Goal: Information Seeking & Learning: Learn about a topic

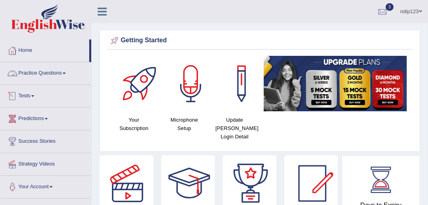
click at [53, 69] on link "Practice Questions" at bounding box center [45, 72] width 91 height 20
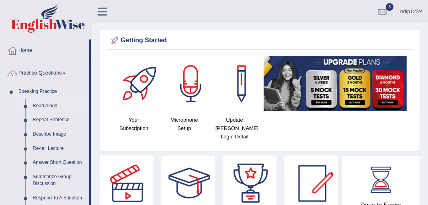
click at [41, 104] on link "Read Aloud" at bounding box center [59, 106] width 60 height 14
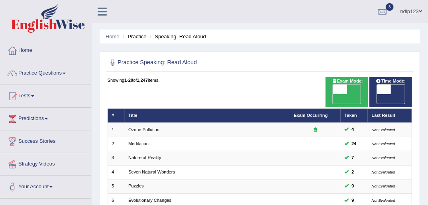
click at [333, 94] on span "OFF" at bounding box center [326, 99] width 14 height 10
checkbox input "true"
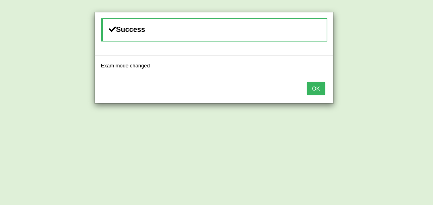
click at [317, 87] on button "OK" at bounding box center [316, 89] width 18 height 14
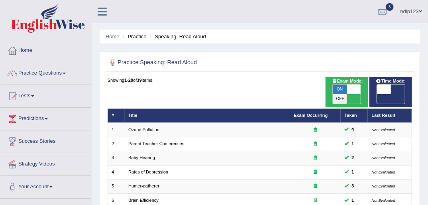
click at [376, 94] on span "OFF" at bounding box center [370, 99] width 14 height 10
checkbox input "true"
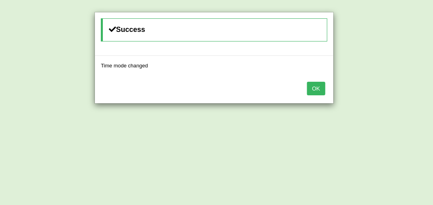
click at [315, 87] on button "OK" at bounding box center [316, 89] width 18 height 14
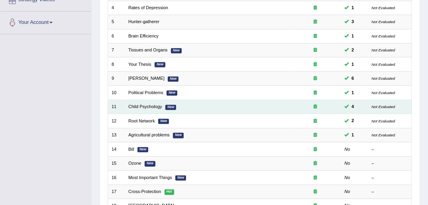
scroll to position [223, 0]
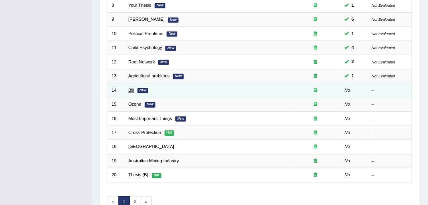
click at [131, 88] on link "Bill" at bounding box center [131, 90] width 6 height 5
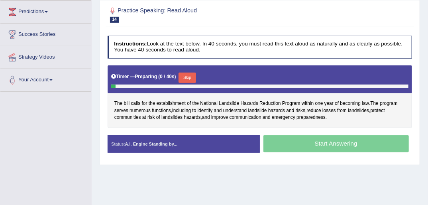
scroll to position [127, 0]
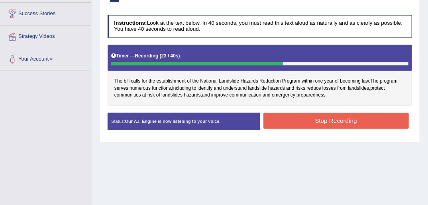
click at [323, 116] on button "Stop Recording" at bounding box center [335, 121] width 145 height 16
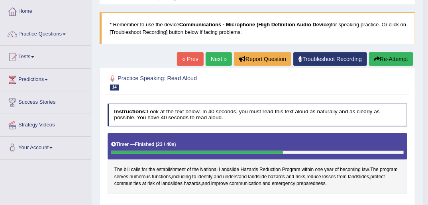
scroll to position [32, 0]
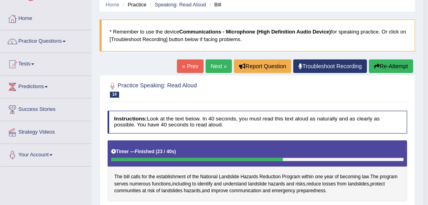
click at [382, 65] on button "Re-Attempt" at bounding box center [391, 66] width 44 height 14
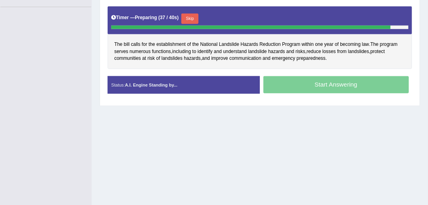
scroll to position [159, 0]
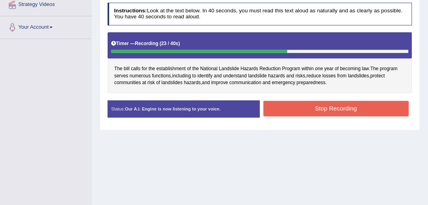
click at [340, 109] on button "Stop Recording" at bounding box center [335, 109] width 145 height 16
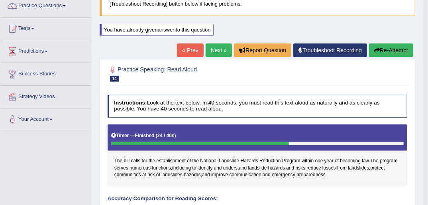
scroll to position [64, 0]
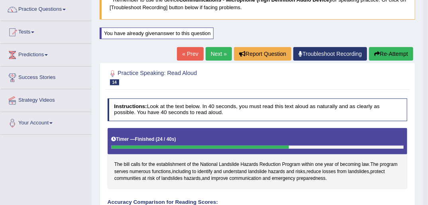
click at [386, 52] on button "Re-Attempt" at bounding box center [391, 54] width 44 height 14
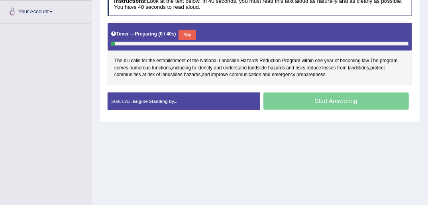
scroll to position [196, 0]
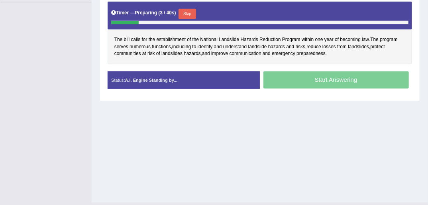
click at [186, 13] on button "Skip" at bounding box center [186, 14] width 17 height 10
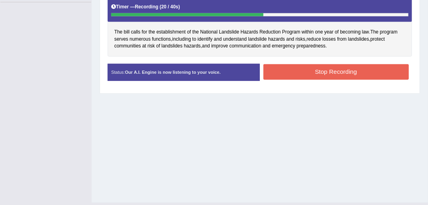
click at [334, 70] on button "Stop Recording" at bounding box center [335, 72] width 145 height 16
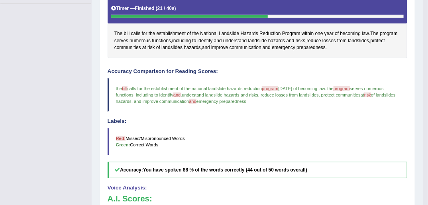
scroll to position [99, 0]
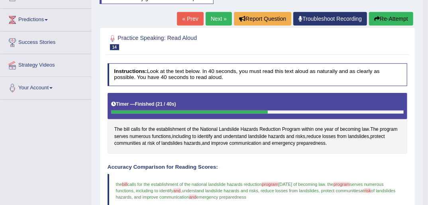
click at [212, 19] on link "Next »" at bounding box center [219, 19] width 26 height 14
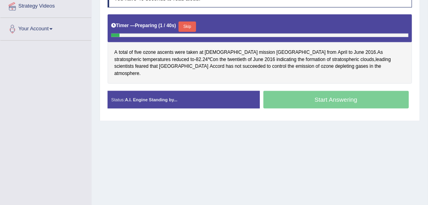
scroll to position [159, 0]
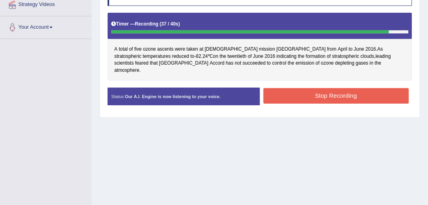
click at [333, 91] on button "Stop Recording" at bounding box center [335, 96] width 145 height 16
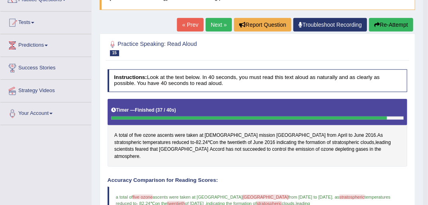
scroll to position [0, 0]
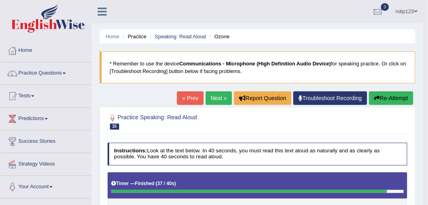
click at [387, 101] on button "Re-Attempt" at bounding box center [391, 98] width 44 height 14
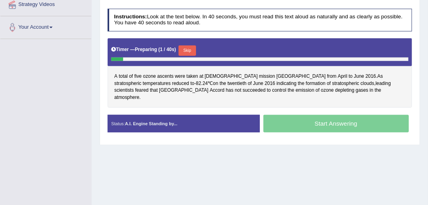
scroll to position [191, 0]
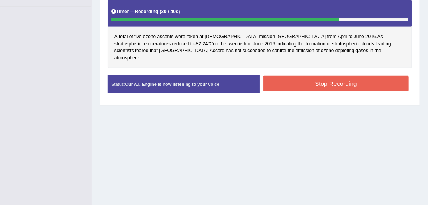
click at [333, 77] on button "Stop Recording" at bounding box center [335, 84] width 145 height 16
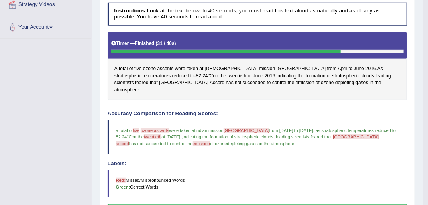
scroll to position [64, 0]
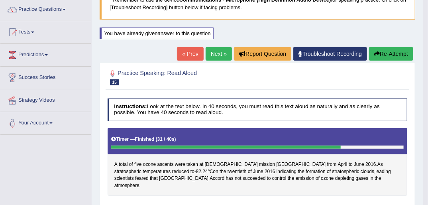
click at [386, 52] on button "Re-Attempt" at bounding box center [391, 54] width 44 height 14
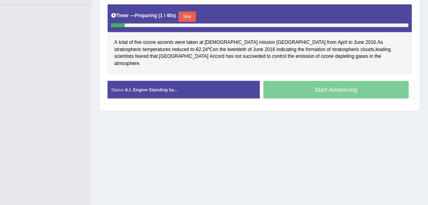
scroll to position [194, 0]
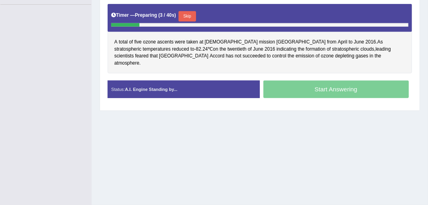
click at [189, 14] on button "Skip" at bounding box center [186, 16] width 17 height 10
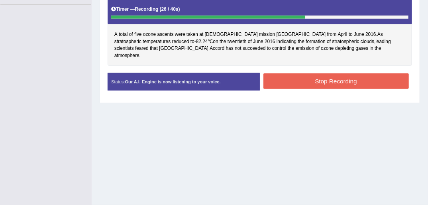
click at [337, 73] on button "Stop Recording" at bounding box center [335, 81] width 145 height 16
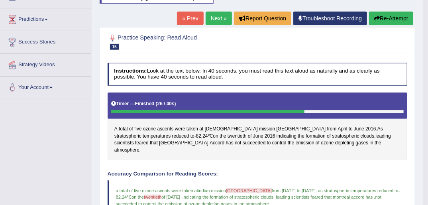
scroll to position [98, 0]
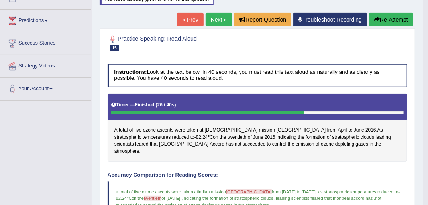
click at [217, 16] on link "Next »" at bounding box center [219, 20] width 26 height 14
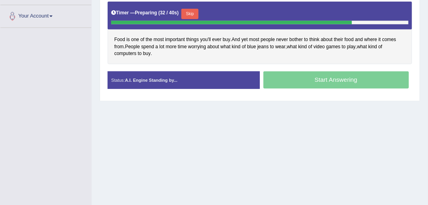
scroll to position [159, 0]
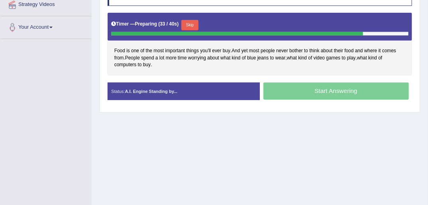
click at [191, 23] on button "Skip" at bounding box center [189, 25] width 17 height 10
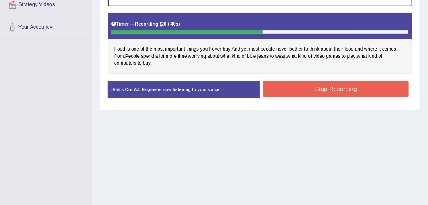
click at [343, 88] on button "Stop Recording" at bounding box center [335, 89] width 145 height 16
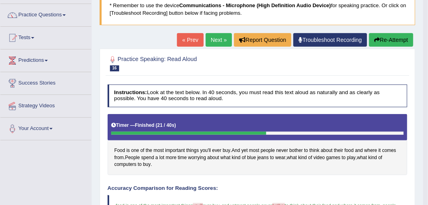
scroll to position [32, 0]
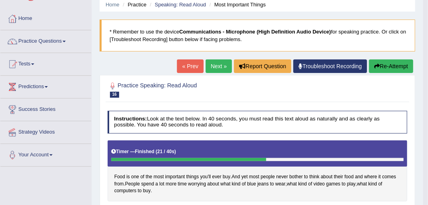
click at [390, 67] on button "Re-Attempt" at bounding box center [391, 66] width 44 height 14
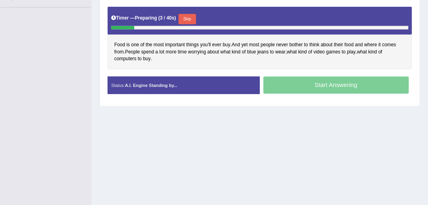
scroll to position [191, 0]
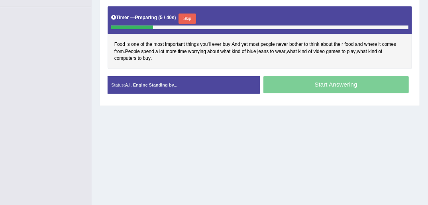
click at [185, 18] on button "Skip" at bounding box center [186, 19] width 17 height 10
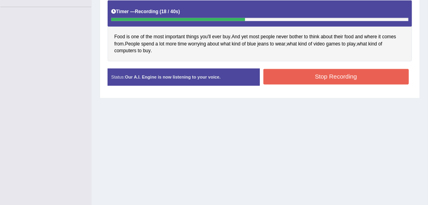
click at [331, 77] on button "Stop Recording" at bounding box center [335, 77] width 145 height 16
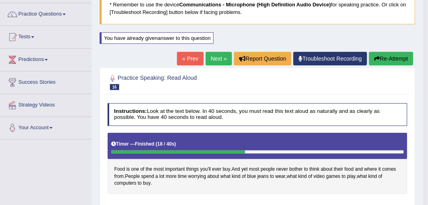
scroll to position [32, 0]
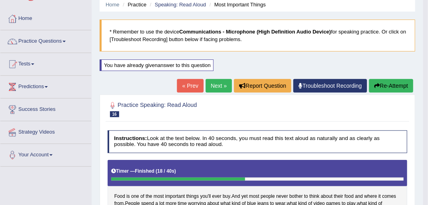
click at [216, 85] on link "Next »" at bounding box center [219, 86] width 26 height 14
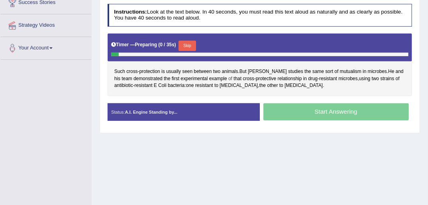
scroll to position [159, 0]
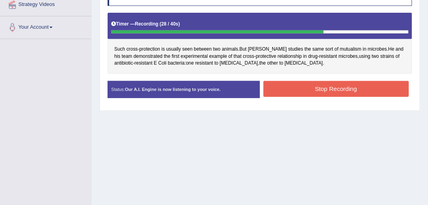
click at [353, 86] on button "Stop Recording" at bounding box center [335, 89] width 145 height 16
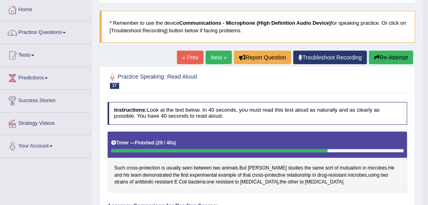
scroll to position [32, 0]
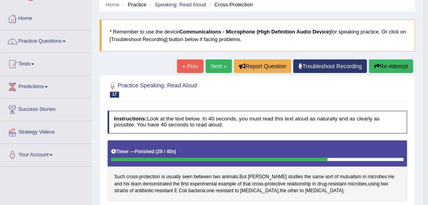
click at [386, 67] on button "Re-Attempt" at bounding box center [391, 66] width 44 height 14
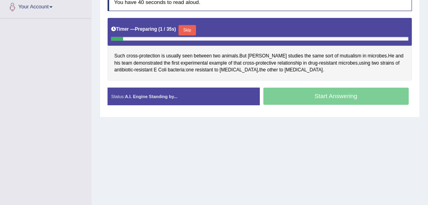
scroll to position [191, 0]
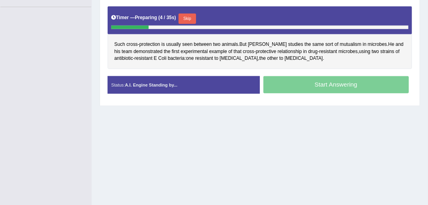
click at [185, 18] on button "Skip" at bounding box center [186, 19] width 17 height 10
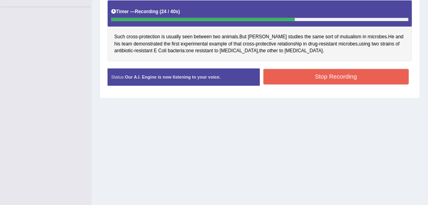
click at [347, 72] on button "Stop Recording" at bounding box center [335, 77] width 145 height 16
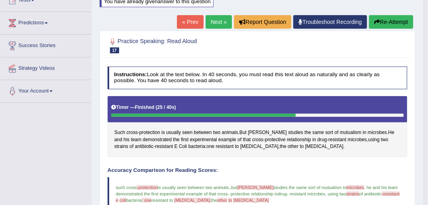
scroll to position [64, 0]
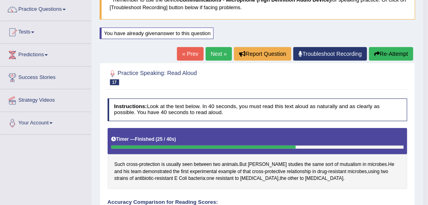
click at [392, 52] on button "Re-Attempt" at bounding box center [391, 54] width 44 height 14
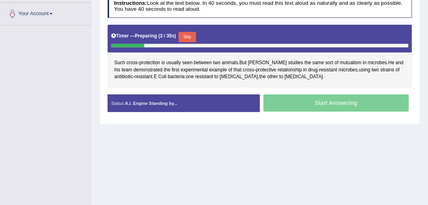
click at [186, 34] on button "Skip" at bounding box center [186, 37] width 17 height 10
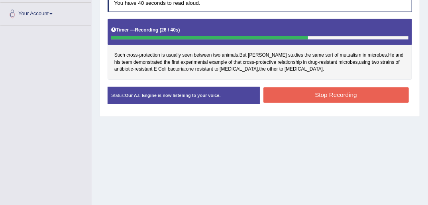
click at [335, 96] on button "Stop Recording" at bounding box center [335, 95] width 145 height 16
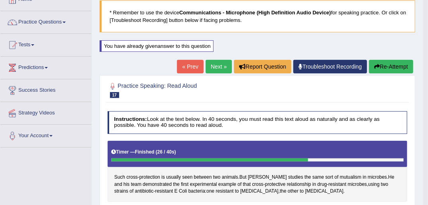
scroll to position [45, 0]
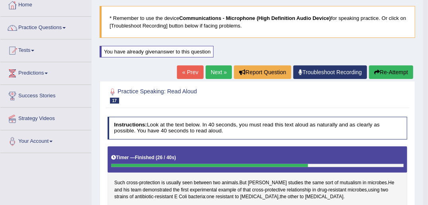
click at [217, 73] on link "Next »" at bounding box center [219, 72] width 26 height 14
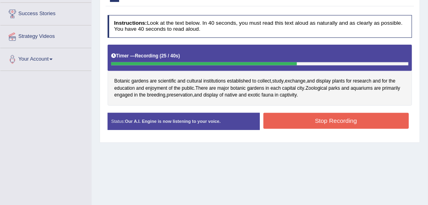
click at [359, 118] on button "Stop Recording" at bounding box center [335, 121] width 145 height 16
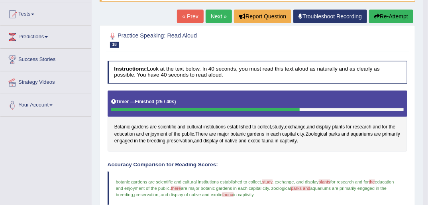
scroll to position [64, 0]
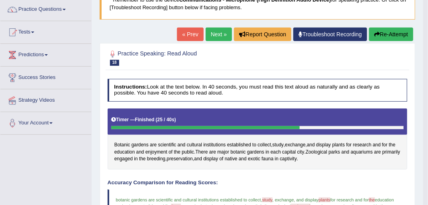
click at [390, 35] on button "Re-Attempt" at bounding box center [391, 34] width 44 height 14
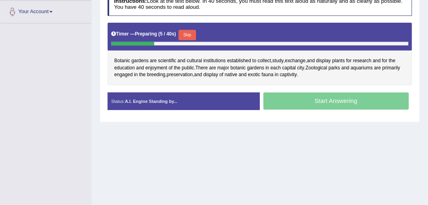
drag, startPoint x: 185, startPoint y: 33, endPoint x: 159, endPoint y: 26, distance: 27.2
click at [186, 33] on button "Skip" at bounding box center [186, 35] width 17 height 10
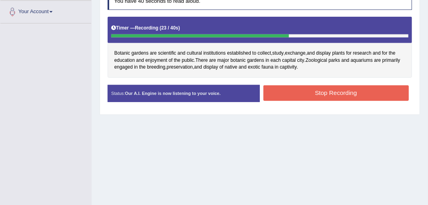
click at [343, 92] on button "Stop Recording" at bounding box center [335, 93] width 145 height 16
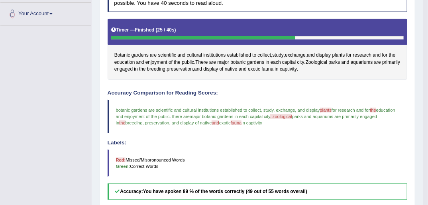
scroll to position [47, 0]
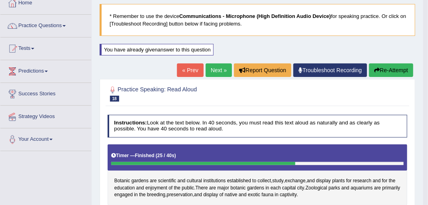
click at [221, 69] on link "Next »" at bounding box center [219, 70] width 26 height 14
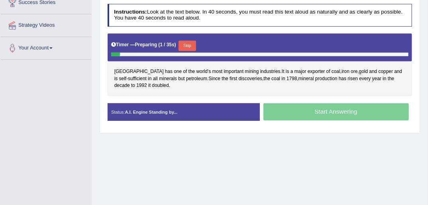
scroll to position [159, 0]
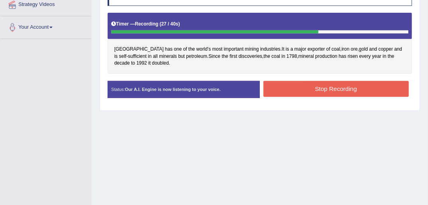
click at [298, 87] on button "Stop Recording" at bounding box center [335, 89] width 145 height 16
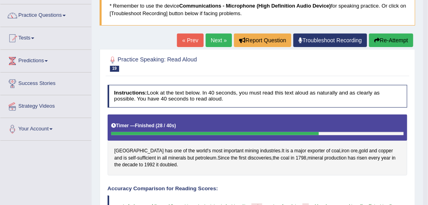
scroll to position [0, 0]
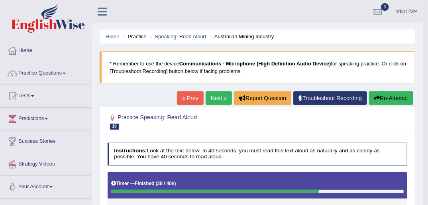
click at [390, 98] on button "Re-Attempt" at bounding box center [391, 98] width 44 height 14
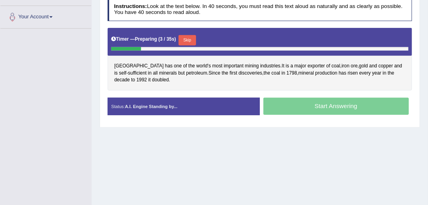
click at [185, 39] on button "Skip" at bounding box center [186, 40] width 17 height 10
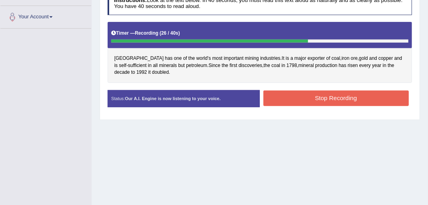
click at [315, 95] on button "Stop Recording" at bounding box center [335, 98] width 145 height 16
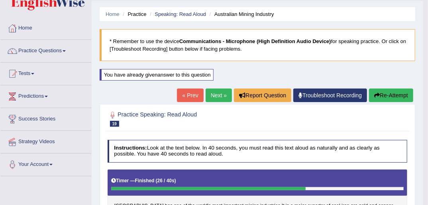
scroll to position [22, 0]
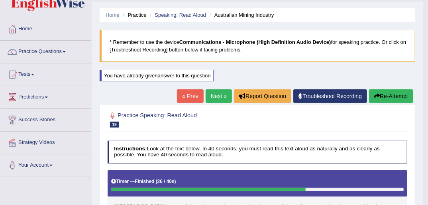
click at [382, 92] on button "Re-Attempt" at bounding box center [391, 96] width 44 height 14
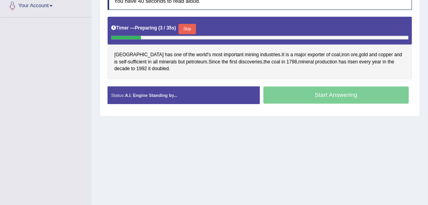
click at [188, 26] on button "Skip" at bounding box center [186, 29] width 17 height 10
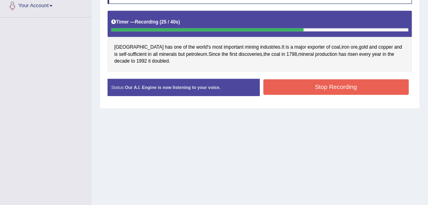
click at [327, 87] on button "Stop Recording" at bounding box center [335, 87] width 145 height 16
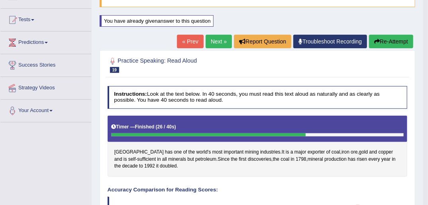
scroll to position [22, 0]
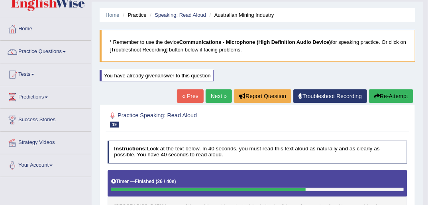
click at [212, 96] on link "Next »" at bounding box center [219, 96] width 26 height 14
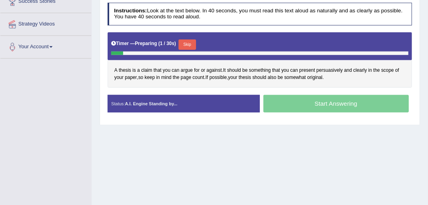
scroll to position [159, 0]
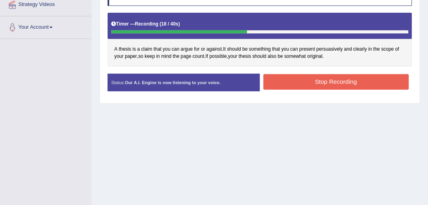
click at [333, 80] on button "Stop Recording" at bounding box center [335, 82] width 145 height 16
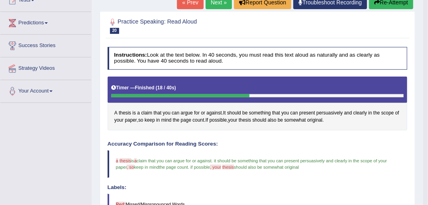
scroll to position [64, 0]
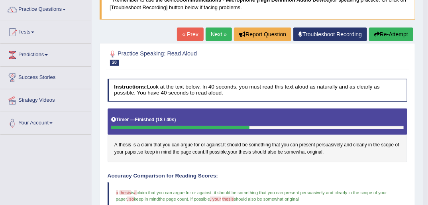
click at [214, 33] on link "Next »" at bounding box center [219, 34] width 26 height 14
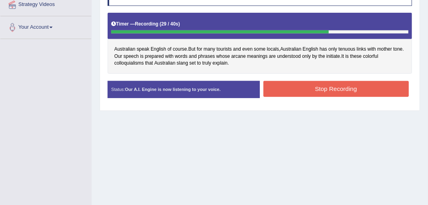
click at [353, 88] on button "Stop Recording" at bounding box center [335, 89] width 145 height 16
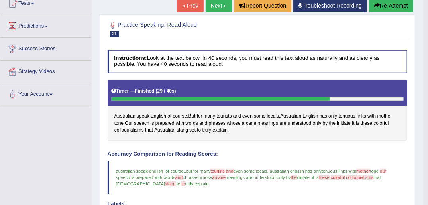
scroll to position [75, 0]
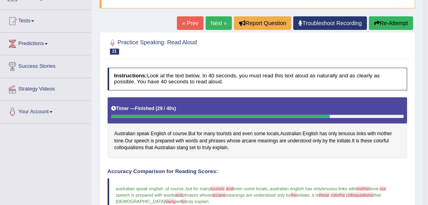
click at [380, 24] on button "Re-Attempt" at bounding box center [391, 23] width 44 height 14
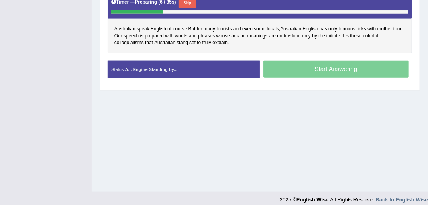
drag, startPoint x: 185, startPoint y: 1, endPoint x: 168, endPoint y: 3, distance: 16.9
click at [185, 1] on button "Skip" at bounding box center [186, 3] width 17 height 10
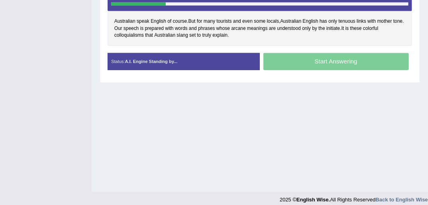
scroll to position [201, 0]
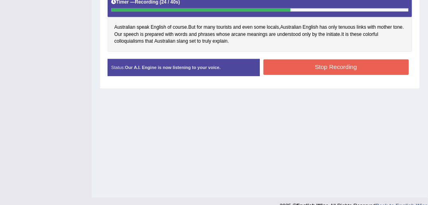
click at [326, 63] on button "Stop Recording" at bounding box center [335, 67] width 145 height 16
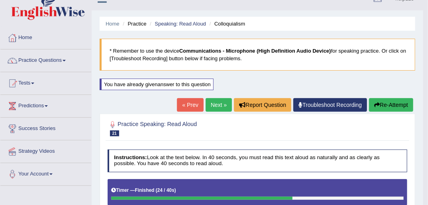
scroll to position [10, 0]
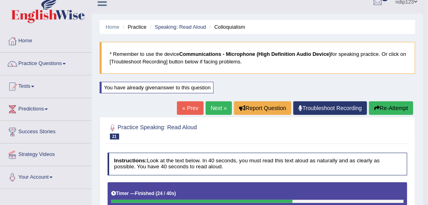
click at [380, 104] on button "Re-Attempt" at bounding box center [391, 108] width 44 height 14
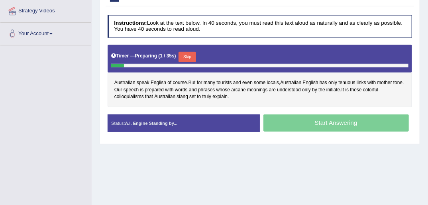
scroll to position [169, 0]
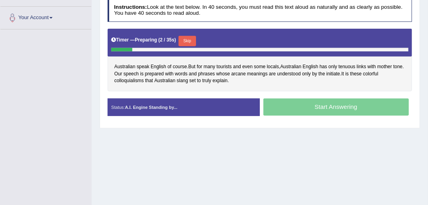
click at [188, 40] on button "Skip" at bounding box center [186, 41] width 17 height 10
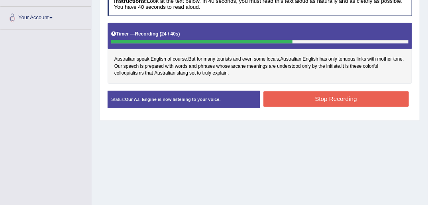
click at [316, 96] on button "Stop Recording" at bounding box center [335, 99] width 145 height 16
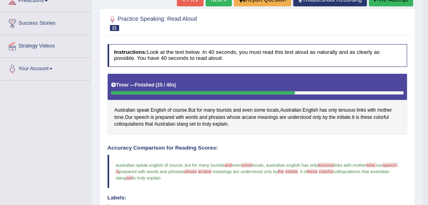
scroll to position [105, 0]
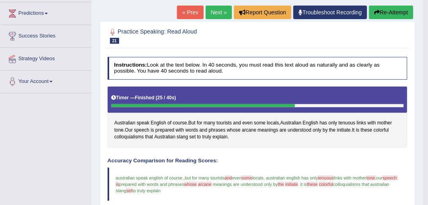
click at [391, 13] on button "Re-Attempt" at bounding box center [391, 13] width 44 height 14
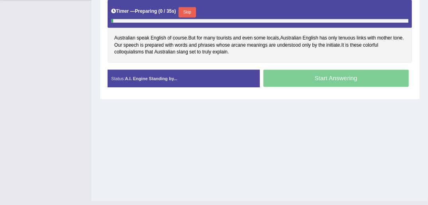
scroll to position [207, 0]
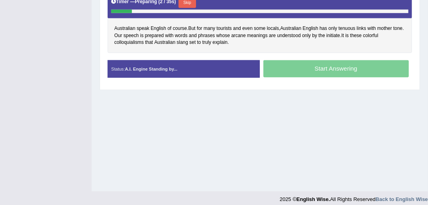
click at [188, 0] on button "Skip" at bounding box center [186, 3] width 17 height 10
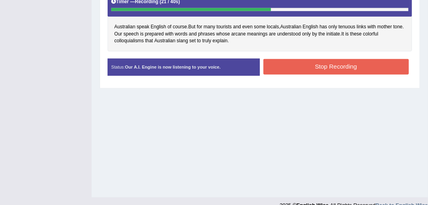
click at [306, 67] on button "Stop Recording" at bounding box center [335, 67] width 145 height 16
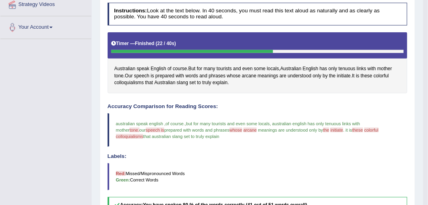
scroll to position [74, 0]
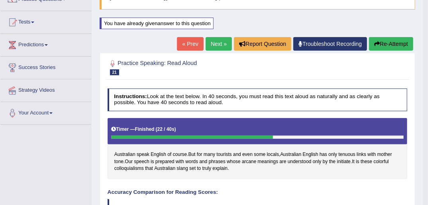
click at [216, 44] on link "Next »" at bounding box center [219, 44] width 26 height 14
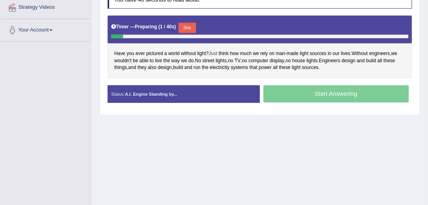
scroll to position [159, 0]
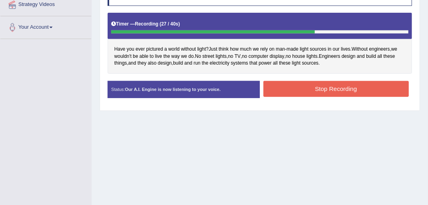
click at [343, 87] on button "Stop Recording" at bounding box center [335, 89] width 145 height 16
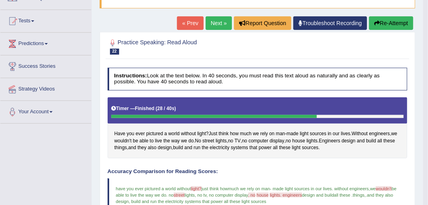
scroll to position [75, 0]
click at [382, 24] on button "Re-Attempt" at bounding box center [391, 23] width 44 height 14
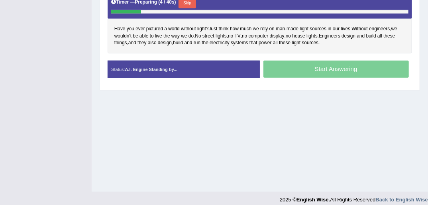
click at [186, 1] on button "Skip" at bounding box center [186, 3] width 17 height 10
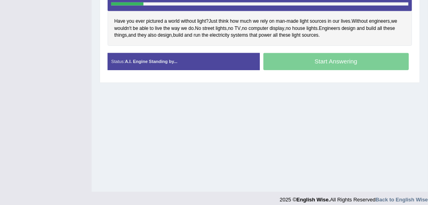
scroll to position [201, 0]
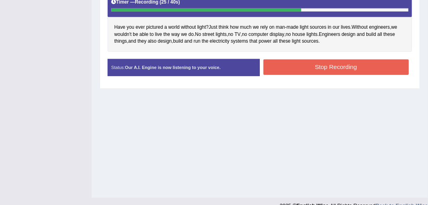
click at [335, 67] on button "Stop Recording" at bounding box center [335, 67] width 145 height 16
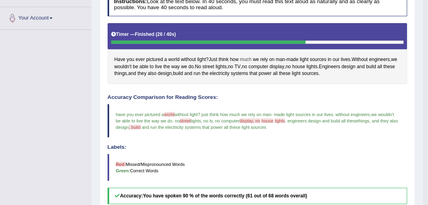
scroll to position [105, 0]
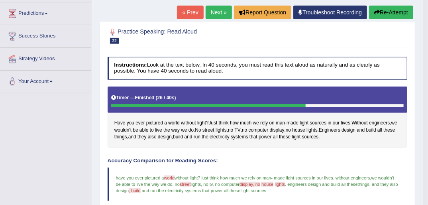
click at [219, 12] on link "Next »" at bounding box center [219, 13] width 26 height 14
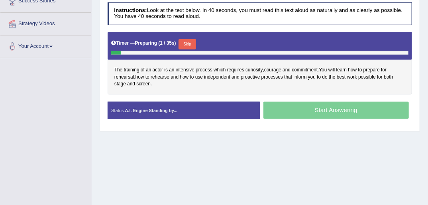
scroll to position [159, 0]
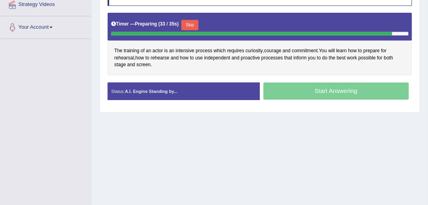
click at [188, 22] on button "Skip" at bounding box center [189, 25] width 17 height 10
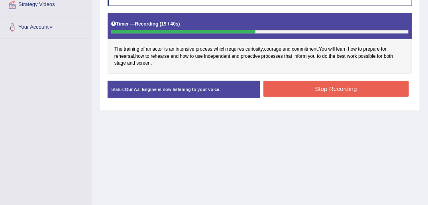
click at [313, 86] on button "Stop Recording" at bounding box center [335, 89] width 145 height 16
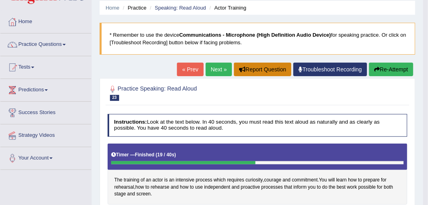
scroll to position [0, 0]
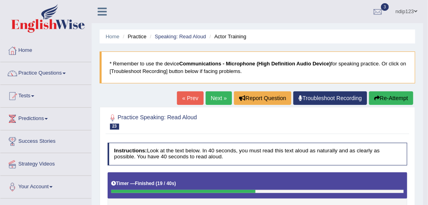
click at [216, 98] on link "Next »" at bounding box center [219, 98] width 26 height 14
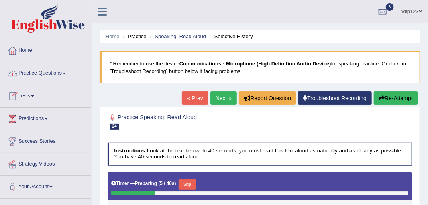
click at [41, 72] on link "Practice Questions" at bounding box center [45, 72] width 91 height 20
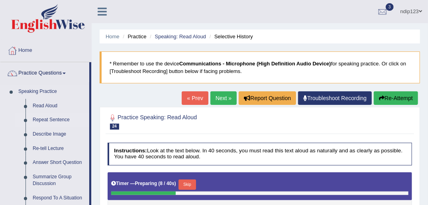
click at [51, 121] on link "Repeat Sentence" at bounding box center [59, 120] width 60 height 14
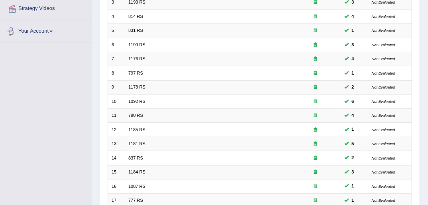
scroll to position [223, 0]
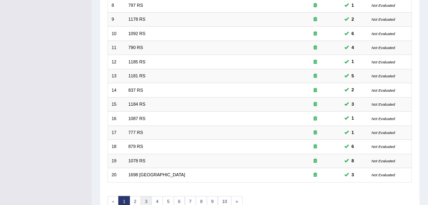
click at [147, 196] on link "3" at bounding box center [147, 201] width 12 height 11
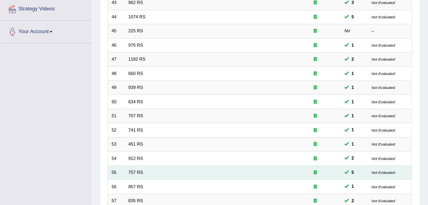
scroll to position [254, 0]
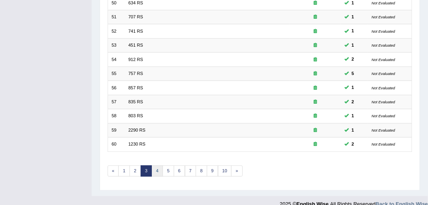
click at [157, 165] on link "4" at bounding box center [157, 170] width 12 height 11
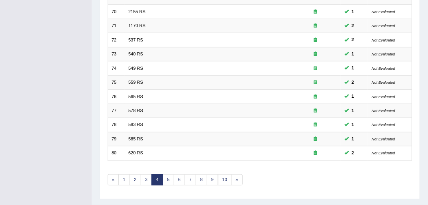
scroll to position [254, 0]
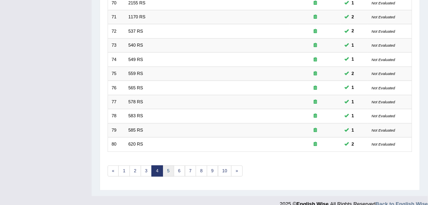
click at [167, 165] on link "5" at bounding box center [169, 170] width 12 height 11
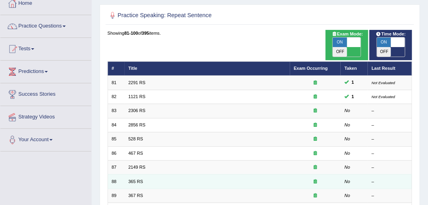
scroll to position [64, 0]
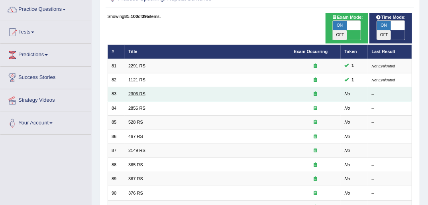
click at [136, 91] on link "2306 RS" at bounding box center [136, 93] width 17 height 5
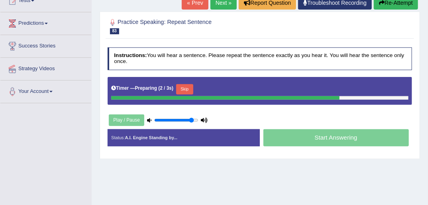
scroll to position [96, 0]
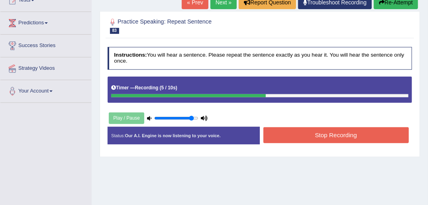
click at [336, 135] on button "Stop Recording" at bounding box center [335, 135] width 145 height 16
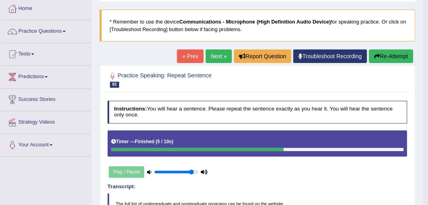
scroll to position [32, 0]
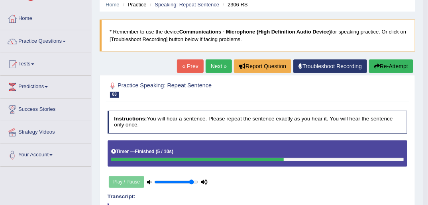
drag, startPoint x: 215, startPoint y: 65, endPoint x: 210, endPoint y: 73, distance: 10.1
click at [215, 65] on link "Next »" at bounding box center [219, 66] width 26 height 14
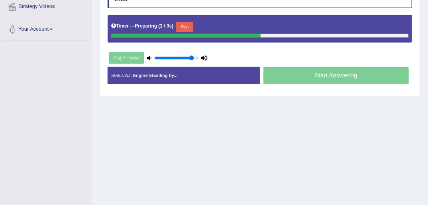
scroll to position [159, 0]
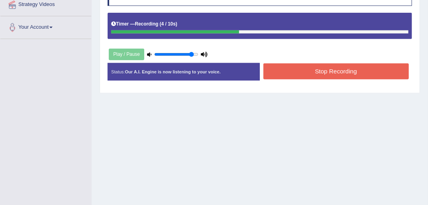
click at [327, 69] on button "Stop Recording" at bounding box center [335, 71] width 145 height 16
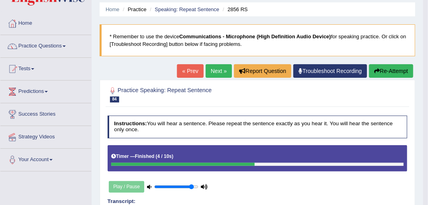
scroll to position [0, 0]
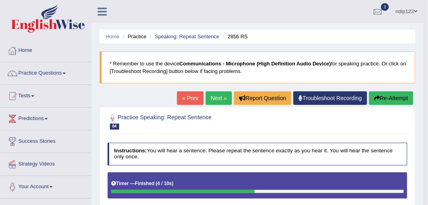
click at [210, 97] on link "Next »" at bounding box center [219, 98] width 26 height 14
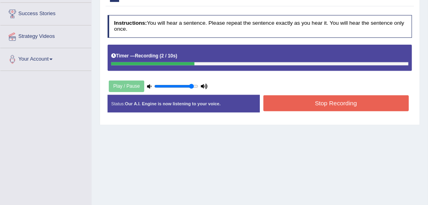
click at [330, 102] on button "Stop Recording" at bounding box center [335, 103] width 145 height 16
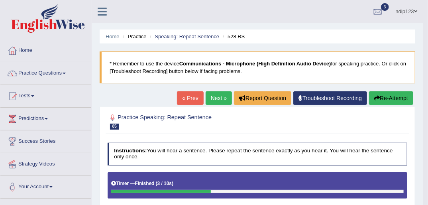
click at [390, 98] on button "Re-Attempt" at bounding box center [391, 98] width 44 height 14
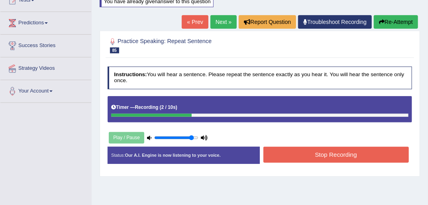
click at [329, 155] on button "Stop Recording" at bounding box center [335, 155] width 145 height 16
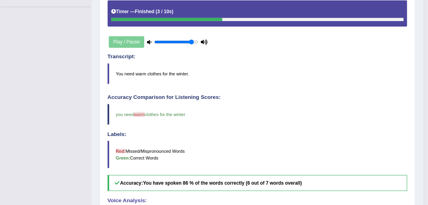
scroll to position [64, 0]
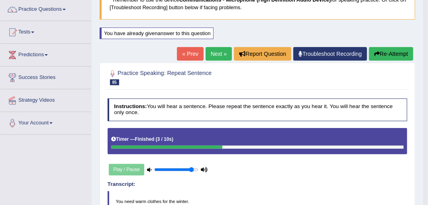
click at [210, 54] on link "Next »" at bounding box center [219, 54] width 26 height 14
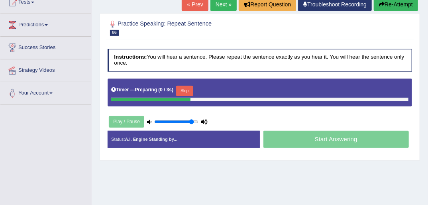
scroll to position [96, 0]
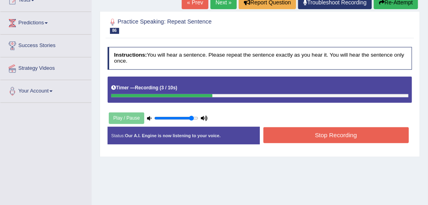
click at [347, 139] on button "Stop Recording" at bounding box center [335, 135] width 145 height 16
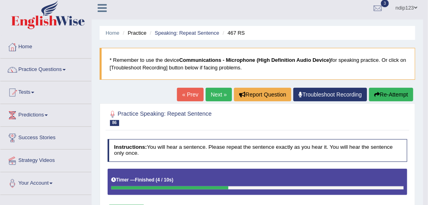
scroll to position [0, 0]
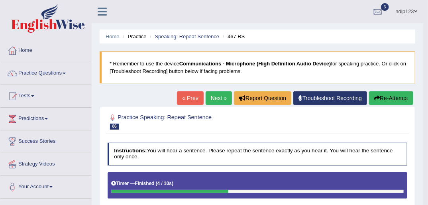
click at [214, 98] on link "Next »" at bounding box center [219, 98] width 26 height 14
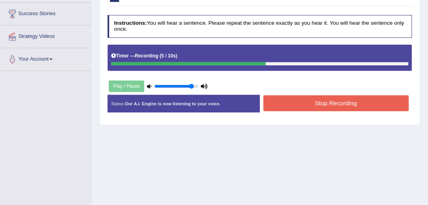
click at [318, 104] on button "Stop Recording" at bounding box center [335, 103] width 145 height 16
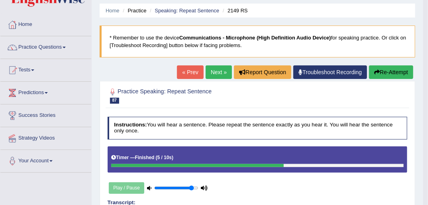
scroll to position [25, 0]
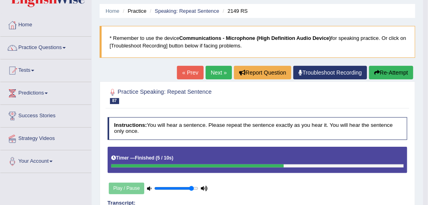
click at [376, 71] on icon "button" at bounding box center [377, 73] width 6 height 6
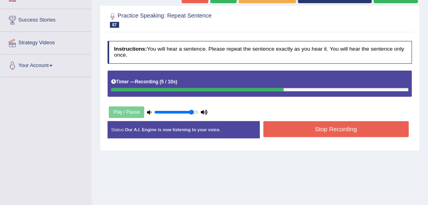
click at [319, 129] on button "Stop Recording" at bounding box center [335, 129] width 145 height 16
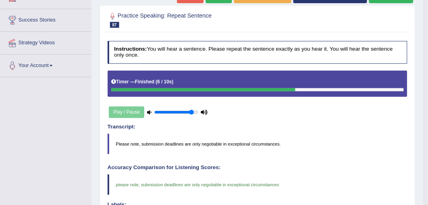
scroll to position [25, 0]
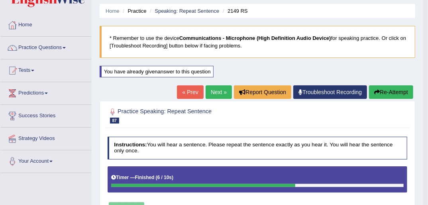
click at [216, 91] on link "Next »" at bounding box center [219, 92] width 26 height 14
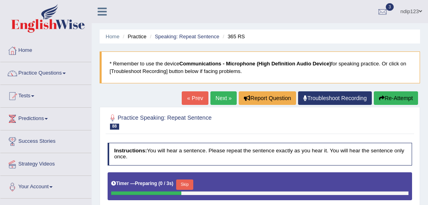
click at [198, 99] on link "« Prev" at bounding box center [195, 98] width 26 height 14
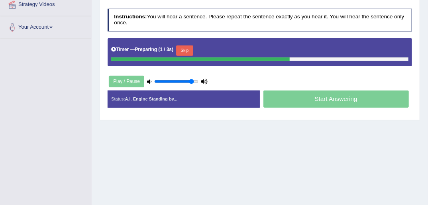
click at [186, 49] on button "Skip" at bounding box center [184, 50] width 17 height 10
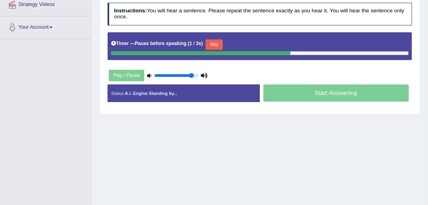
click at [212, 42] on button "Skip" at bounding box center [214, 44] width 17 height 10
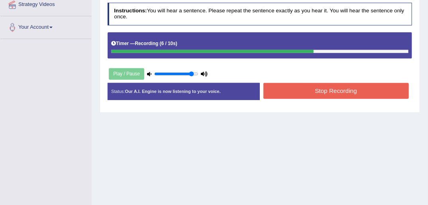
click at [284, 92] on button "Stop Recording" at bounding box center [335, 91] width 145 height 16
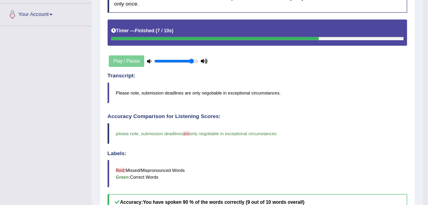
scroll to position [140, 0]
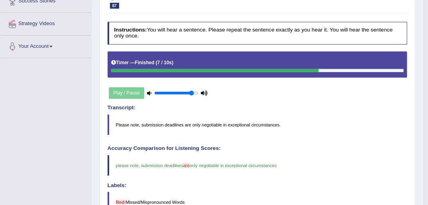
click at [206, 92] on icon at bounding box center [204, 93] width 7 height 4
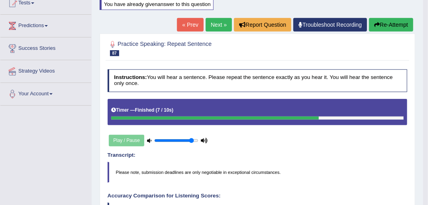
scroll to position [76, 0]
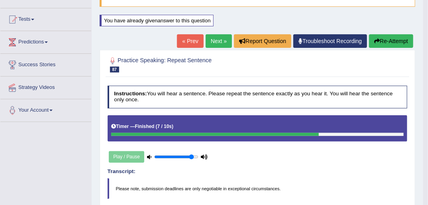
click at [392, 37] on button "Re-Attempt" at bounding box center [391, 41] width 44 height 14
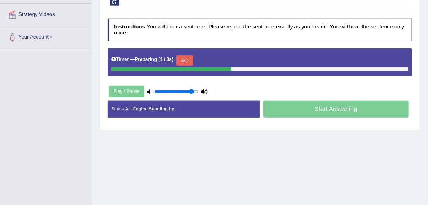
click at [185, 61] on button "Skip" at bounding box center [184, 60] width 17 height 10
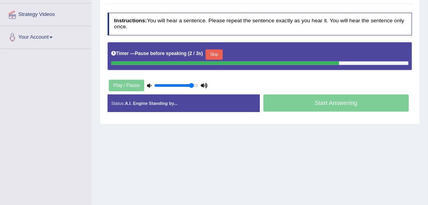
drag, startPoint x: 210, startPoint y: 53, endPoint x: 195, endPoint y: 59, distance: 16.4
click at [210, 53] on button "Skip" at bounding box center [214, 54] width 17 height 10
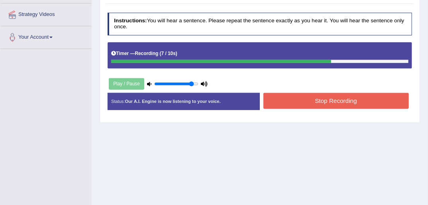
click at [345, 98] on button "Stop Recording" at bounding box center [335, 101] width 145 height 16
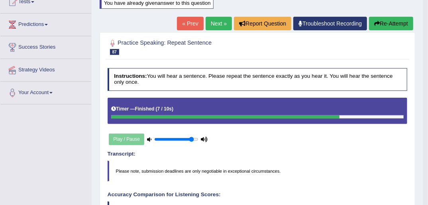
scroll to position [86, 0]
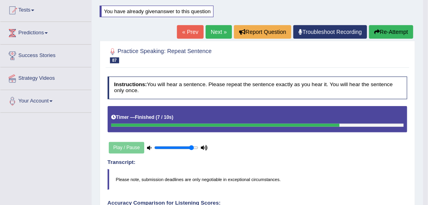
click at [380, 29] on button "Re-Attempt" at bounding box center [391, 32] width 44 height 14
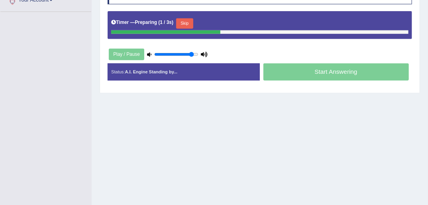
scroll to position [150, 0]
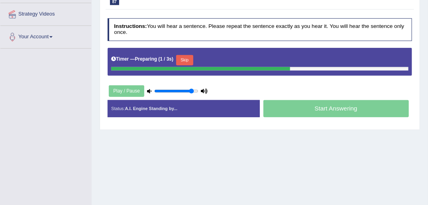
click at [185, 60] on button "Skip" at bounding box center [184, 60] width 17 height 10
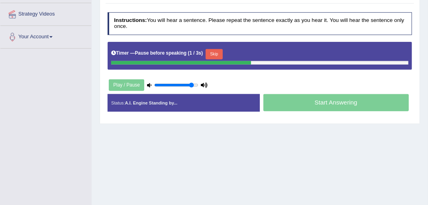
click at [207, 49] on button "Skip" at bounding box center [214, 54] width 17 height 10
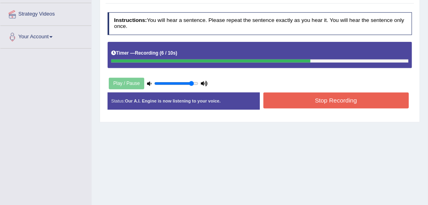
click at [288, 94] on button "Stop Recording" at bounding box center [335, 100] width 145 height 16
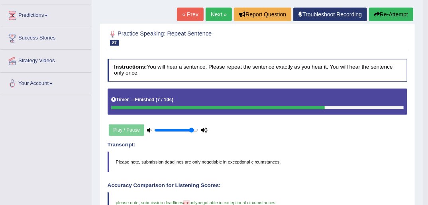
scroll to position [54, 0]
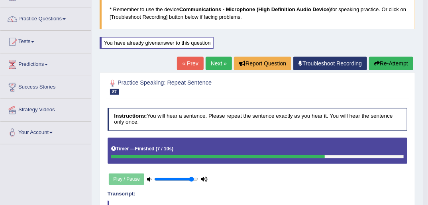
click at [216, 65] on link "Next »" at bounding box center [219, 64] width 26 height 14
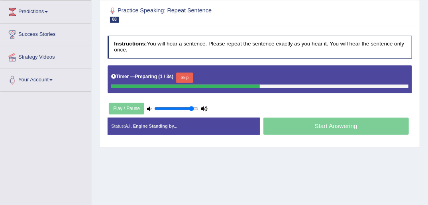
scroll to position [96, 0]
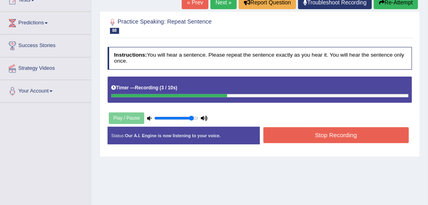
click at [293, 134] on button "Stop Recording" at bounding box center [335, 135] width 145 height 16
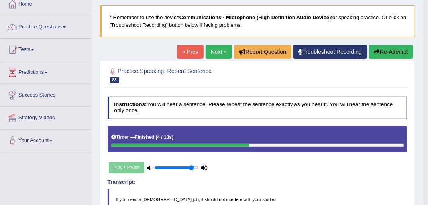
scroll to position [0, 0]
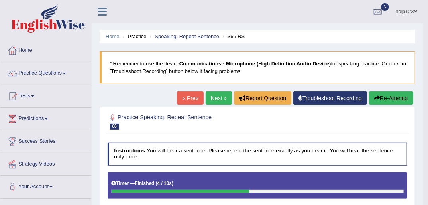
click at [190, 96] on link "« Prev" at bounding box center [190, 98] width 26 height 14
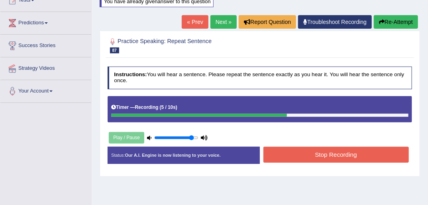
click at [336, 154] on button "Stop Recording" at bounding box center [335, 155] width 145 height 16
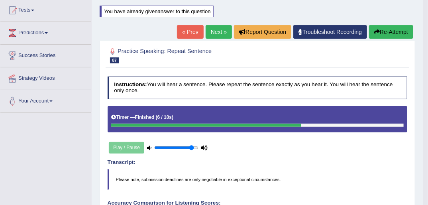
scroll to position [64, 0]
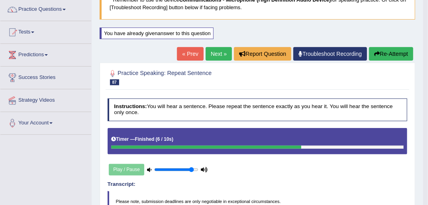
click at [383, 54] on button "Re-Attempt" at bounding box center [391, 54] width 44 height 14
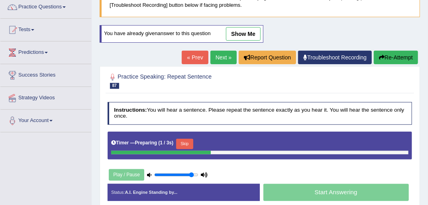
click at [188, 143] on button "Skip" at bounding box center [184, 144] width 17 height 10
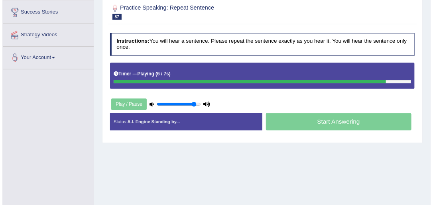
scroll to position [130, 0]
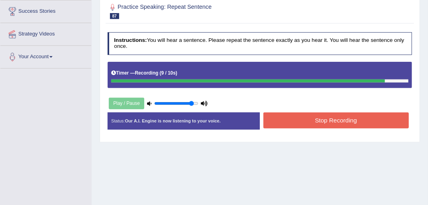
click at [315, 122] on button "Stop Recording" at bounding box center [335, 120] width 145 height 16
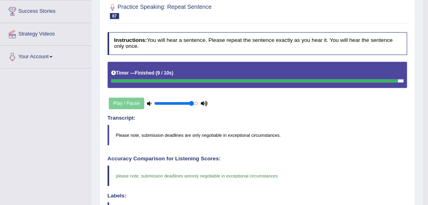
scroll to position [2, 0]
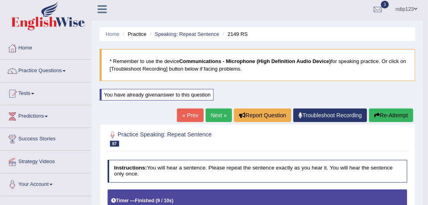
click at [182, 116] on link "« Prev" at bounding box center [190, 115] width 26 height 14
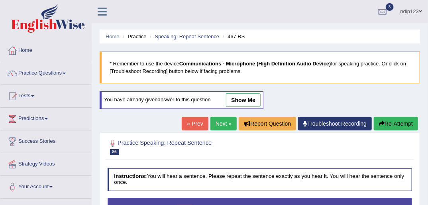
click at [217, 123] on link "Next »" at bounding box center [223, 124] width 26 height 14
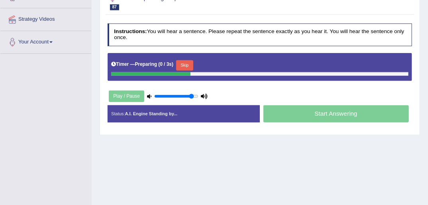
scroll to position [159, 0]
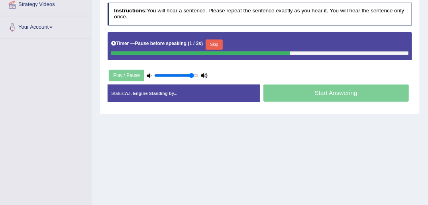
click at [212, 44] on button "Skip" at bounding box center [214, 44] width 17 height 10
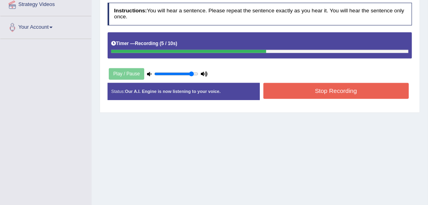
click at [309, 86] on button "Stop Recording" at bounding box center [335, 91] width 145 height 16
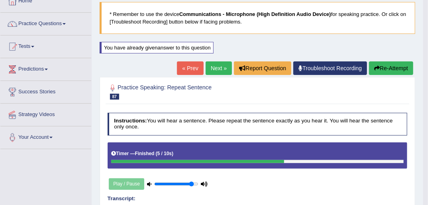
scroll to position [32, 0]
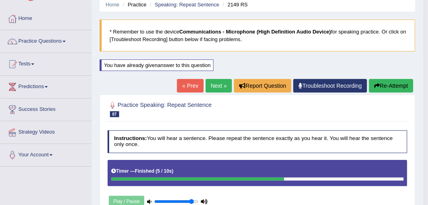
click at [215, 83] on link "Next »" at bounding box center [219, 86] width 26 height 14
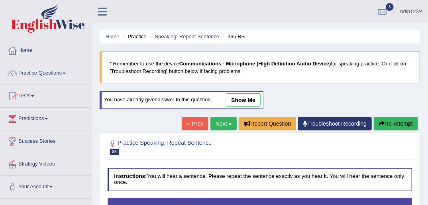
click at [225, 121] on link "Next »" at bounding box center [223, 124] width 26 height 14
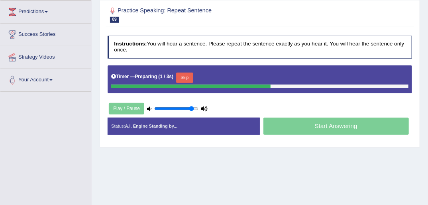
scroll to position [96, 0]
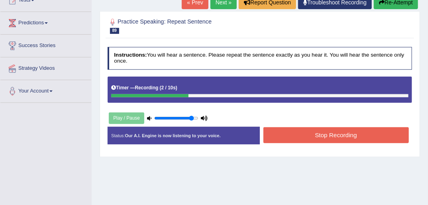
click at [290, 133] on button "Stop Recording" at bounding box center [335, 135] width 145 height 16
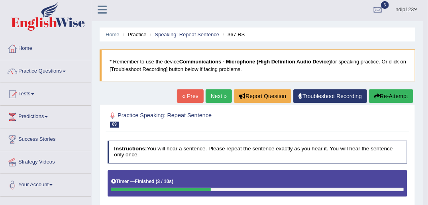
scroll to position [0, 0]
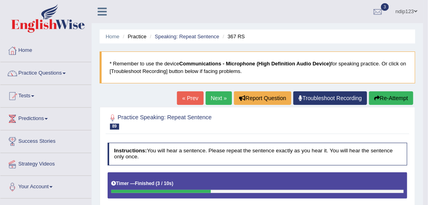
click at [217, 100] on link "Next »" at bounding box center [219, 98] width 26 height 14
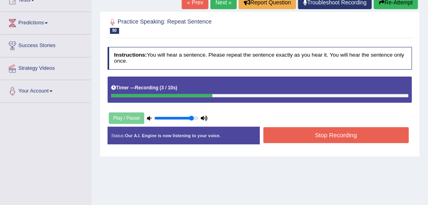
click at [323, 138] on button "Stop Recording" at bounding box center [335, 135] width 145 height 16
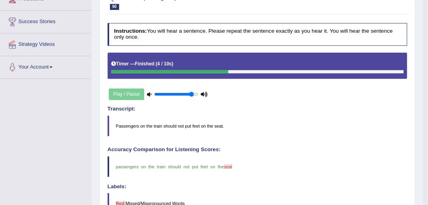
scroll to position [89, 0]
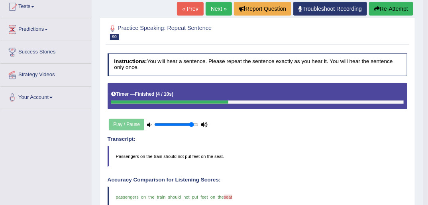
click at [214, 9] on link "Next »" at bounding box center [219, 9] width 26 height 14
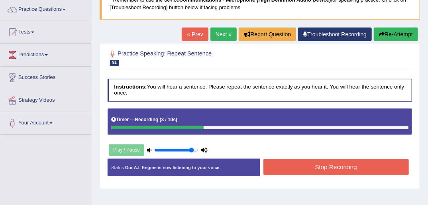
click at [332, 165] on button "Stop Recording" at bounding box center [335, 167] width 145 height 16
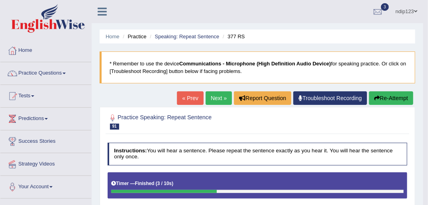
click at [215, 97] on link "Next »" at bounding box center [219, 98] width 26 height 14
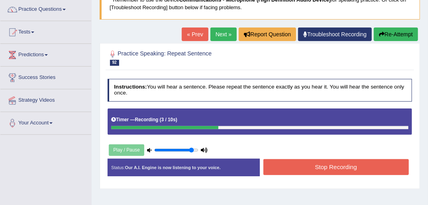
click at [337, 172] on button "Stop Recording" at bounding box center [335, 167] width 145 height 16
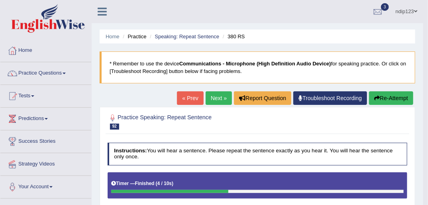
click at [382, 98] on button "Re-Attempt" at bounding box center [391, 98] width 44 height 14
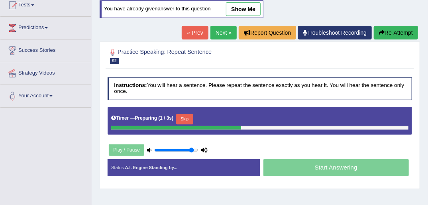
scroll to position [96, 0]
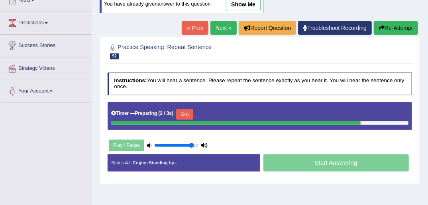
click at [186, 110] on button "Skip" at bounding box center [184, 114] width 17 height 10
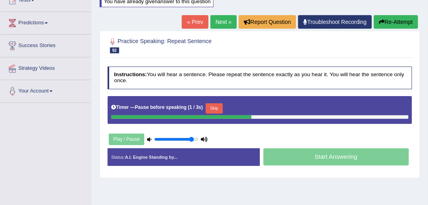
click at [210, 105] on button "Skip" at bounding box center [214, 108] width 17 height 10
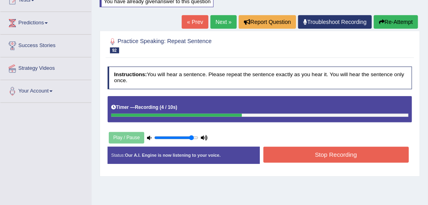
click at [345, 153] on button "Stop Recording" at bounding box center [335, 155] width 145 height 16
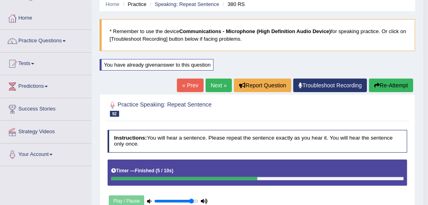
scroll to position [32, 0]
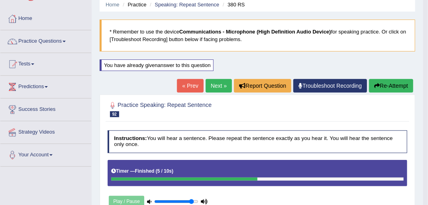
click at [213, 86] on link "Next »" at bounding box center [219, 86] width 26 height 14
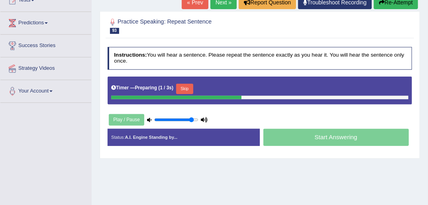
click at [182, 85] on button "Skip" at bounding box center [184, 89] width 17 height 10
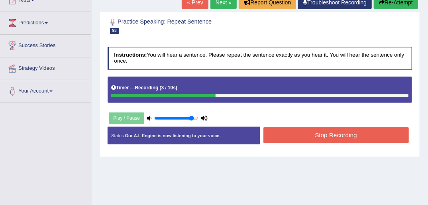
click at [330, 135] on button "Stop Recording" at bounding box center [335, 135] width 145 height 16
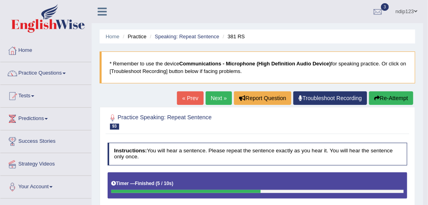
click at [378, 97] on icon "button" at bounding box center [377, 98] width 6 height 6
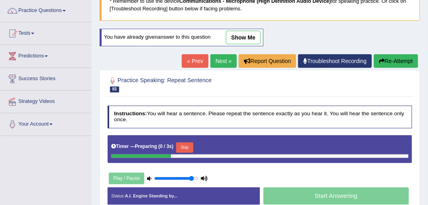
scroll to position [64, 0]
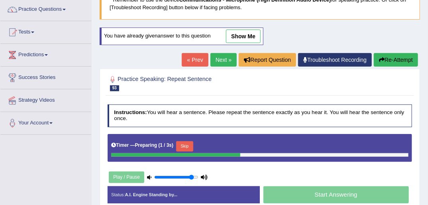
click at [185, 147] on button "Skip" at bounding box center [184, 146] width 17 height 10
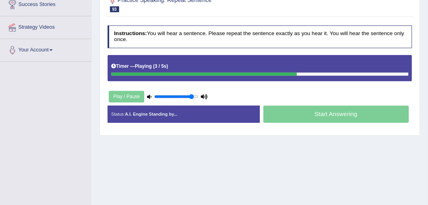
scroll to position [96, 0]
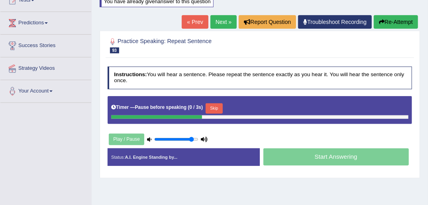
click at [212, 107] on button "Skip" at bounding box center [214, 108] width 17 height 10
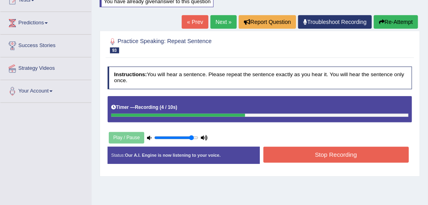
click at [296, 151] on button "Stop Recording" at bounding box center [335, 155] width 145 height 16
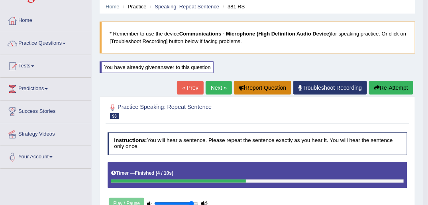
scroll to position [0, 0]
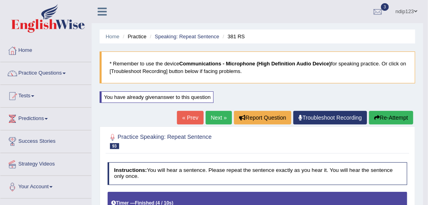
click at [214, 120] on link "Next »" at bounding box center [219, 118] width 26 height 14
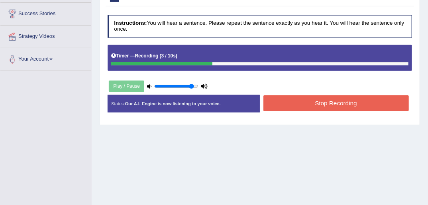
click at [316, 104] on button "Stop Recording" at bounding box center [335, 103] width 145 height 16
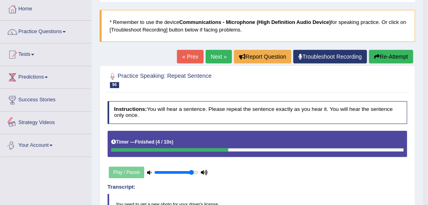
scroll to position [25, 0]
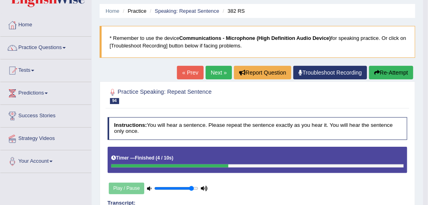
click at [54, 47] on link "Practice Questions" at bounding box center [45, 47] width 91 height 20
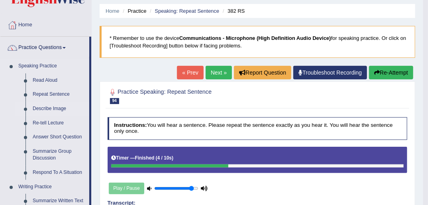
click at [53, 108] on link "Describe Image" at bounding box center [59, 109] width 60 height 14
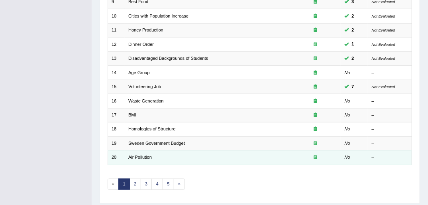
scroll to position [254, 0]
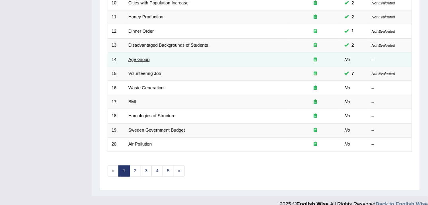
click at [140, 57] on link "Age Group" at bounding box center [138, 59] width 21 height 5
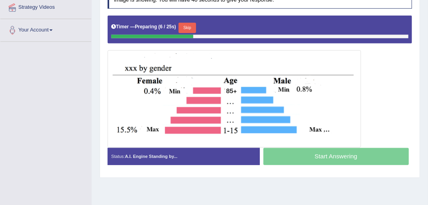
scroll to position [159, 0]
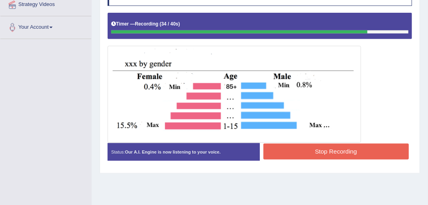
click at [326, 150] on button "Stop Recording" at bounding box center [335, 151] width 145 height 16
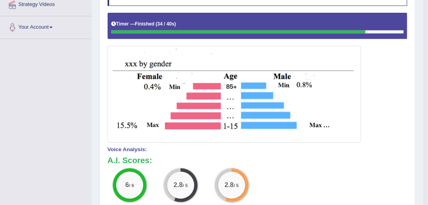
scroll to position [64, 0]
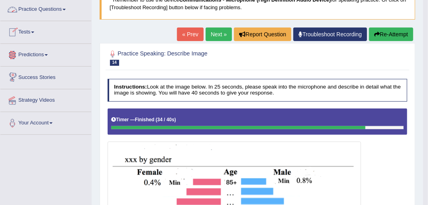
click at [37, 10] on link "Practice Questions" at bounding box center [45, 8] width 91 height 20
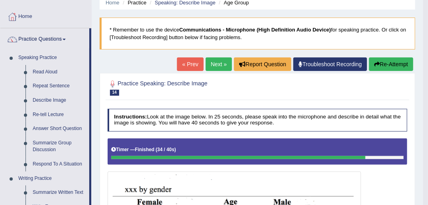
scroll to position [0, 0]
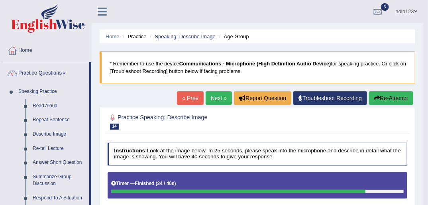
click at [172, 36] on link "Speaking: Describe Image" at bounding box center [185, 36] width 61 height 6
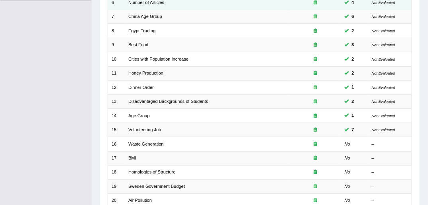
scroll to position [223, 0]
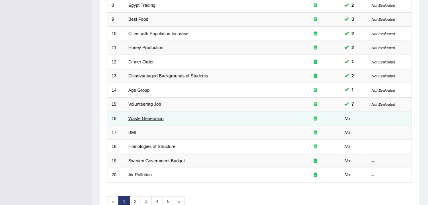
click at [151, 116] on link "Waste Generation" at bounding box center [145, 118] width 35 height 5
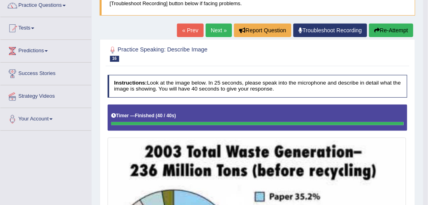
scroll to position [64, 0]
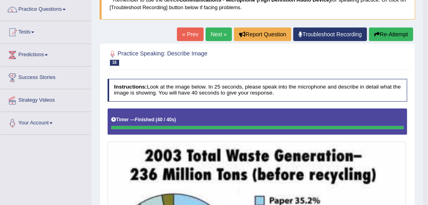
drag, startPoint x: 381, startPoint y: 32, endPoint x: 366, endPoint y: 59, distance: 30.8
click at [381, 31] on button "Re-Attempt" at bounding box center [391, 34] width 44 height 14
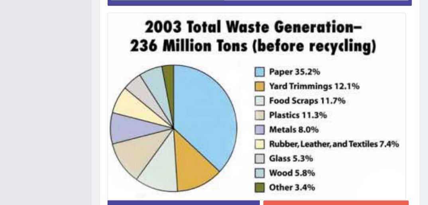
scroll to position [223, 0]
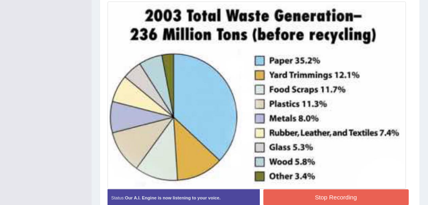
click at [335, 198] on button "Stop Recording" at bounding box center [335, 197] width 145 height 16
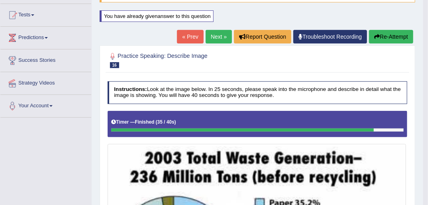
scroll to position [64, 0]
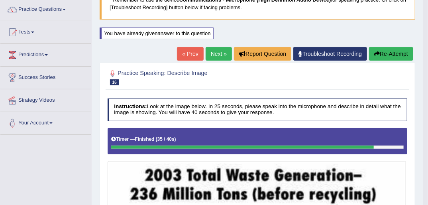
click at [383, 53] on button "Re-Attempt" at bounding box center [391, 54] width 44 height 14
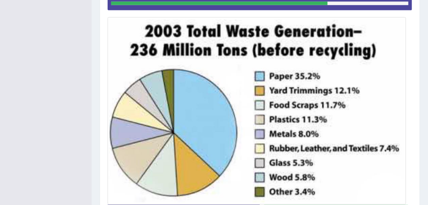
scroll to position [183, 0]
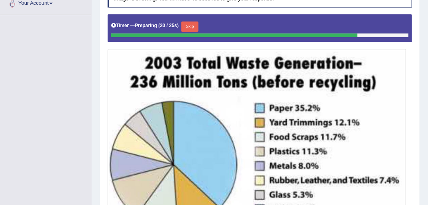
click at [187, 25] on button "Skip" at bounding box center [189, 27] width 17 height 10
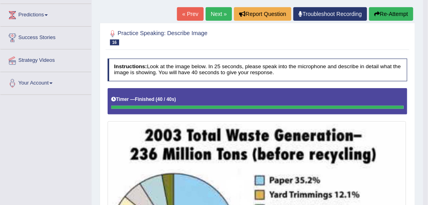
scroll to position [88, 0]
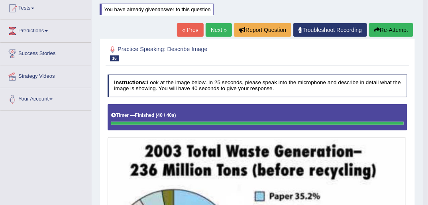
click at [384, 31] on button "Re-Attempt" at bounding box center [391, 30] width 44 height 14
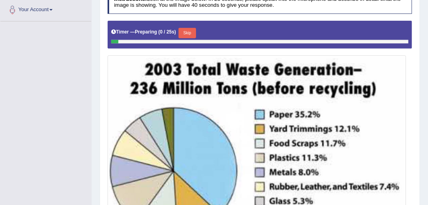
scroll to position [161, 0]
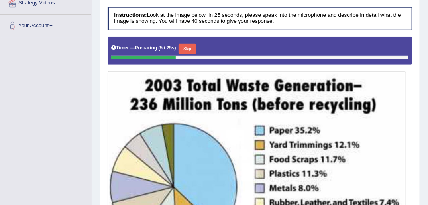
click at [188, 47] on button "Skip" at bounding box center [186, 49] width 17 height 10
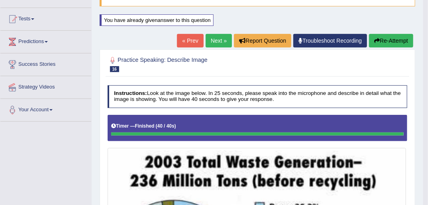
scroll to position [65, 0]
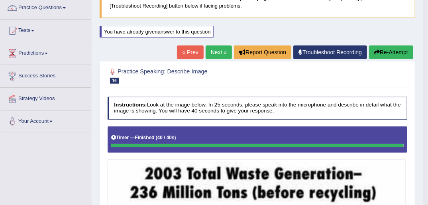
drag, startPoint x: 377, startPoint y: 49, endPoint x: 370, endPoint y: 67, distance: 19.8
click at [377, 49] on icon "button" at bounding box center [377, 52] width 6 height 6
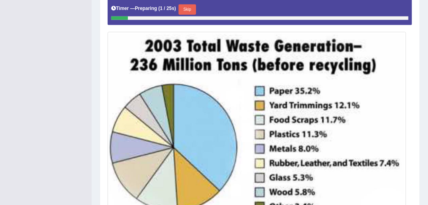
scroll to position [200, 0]
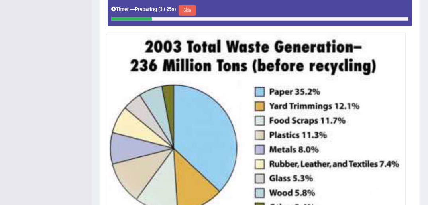
click at [185, 8] on button "Skip" at bounding box center [186, 10] width 17 height 10
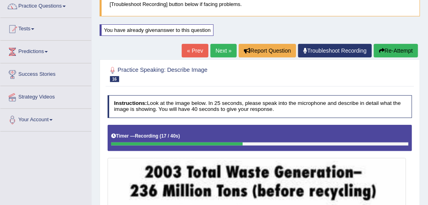
scroll to position [67, 0]
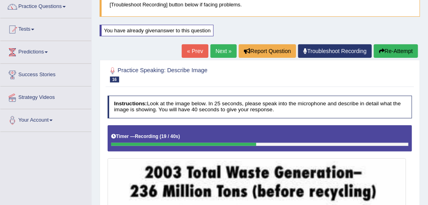
click at [192, 49] on link "« Prev" at bounding box center [195, 51] width 26 height 14
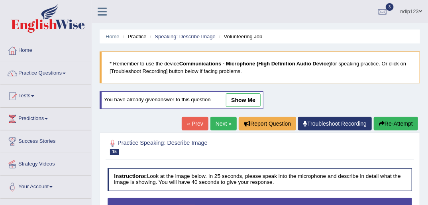
click at [217, 120] on link "Next »" at bounding box center [223, 124] width 26 height 14
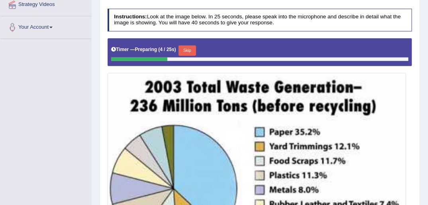
scroll to position [159, 0]
drag, startPoint x: 189, startPoint y: 47, endPoint x: 190, endPoint y: 52, distance: 4.5
click at [189, 47] on button "Skip" at bounding box center [186, 50] width 17 height 10
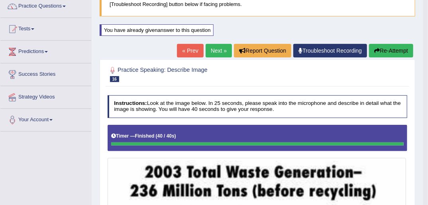
scroll to position [64, 0]
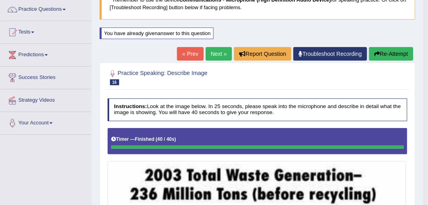
click at [219, 49] on link "Next »" at bounding box center [219, 54] width 26 height 14
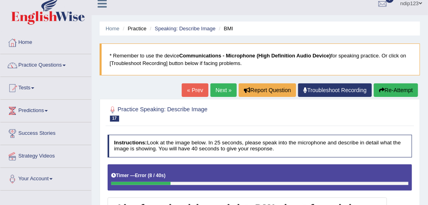
scroll to position [2, 0]
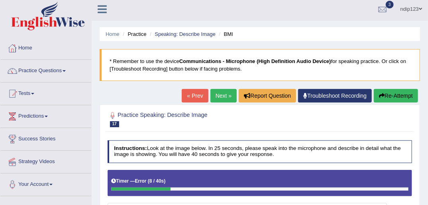
click at [196, 92] on link "« Prev" at bounding box center [195, 96] width 26 height 14
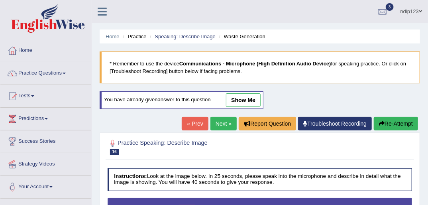
click at [222, 123] on link "Next »" at bounding box center [223, 124] width 26 height 14
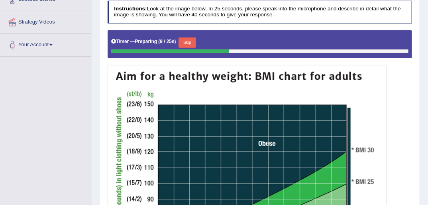
scroll to position [131, 0]
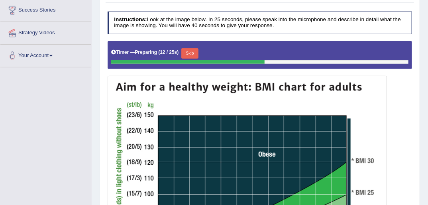
click at [190, 51] on button "Skip" at bounding box center [189, 53] width 17 height 10
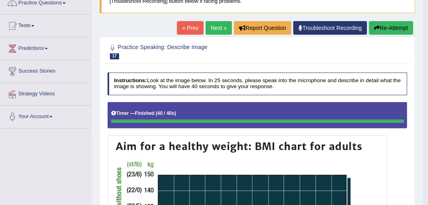
scroll to position [67, 0]
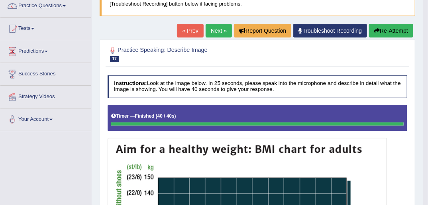
click at [390, 31] on button "Re-Attempt" at bounding box center [391, 31] width 44 height 14
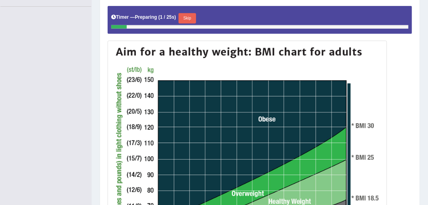
scroll to position [150, 0]
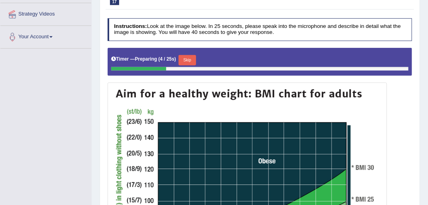
click at [186, 59] on button "Skip" at bounding box center [186, 60] width 17 height 10
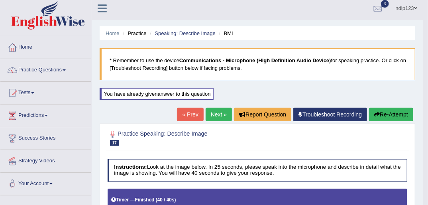
scroll to position [0, 0]
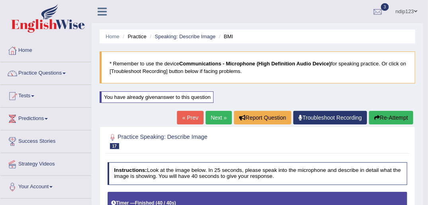
click at [378, 115] on icon "button" at bounding box center [377, 118] width 6 height 6
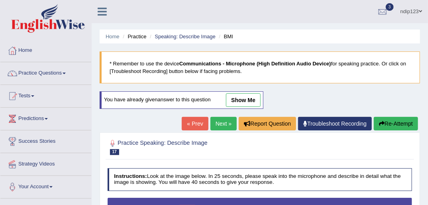
click at [194, 123] on link "« Prev" at bounding box center [195, 124] width 26 height 14
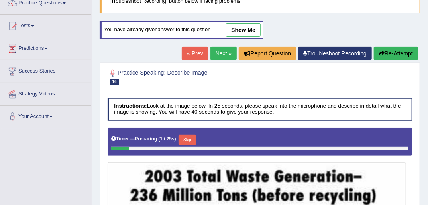
scroll to position [64, 0]
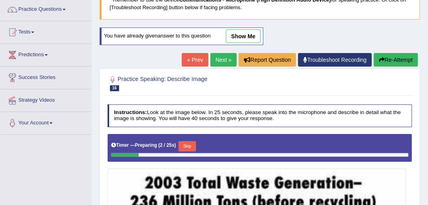
click at [218, 57] on link "Next »" at bounding box center [223, 60] width 26 height 14
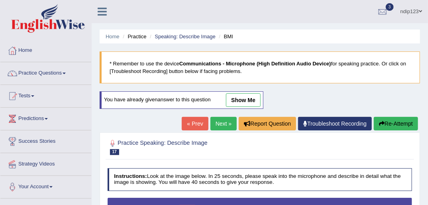
click at [221, 122] on link "Next »" at bounding box center [223, 124] width 26 height 14
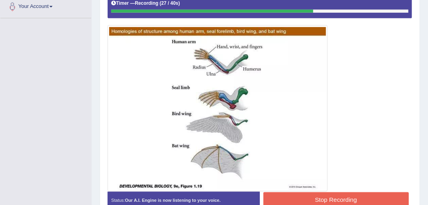
scroll to position [191, 0]
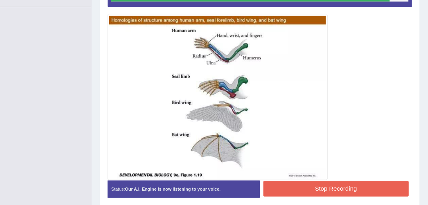
click at [347, 189] on button "Stop Recording" at bounding box center [335, 189] width 145 height 16
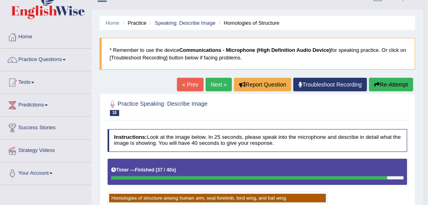
scroll to position [0, 0]
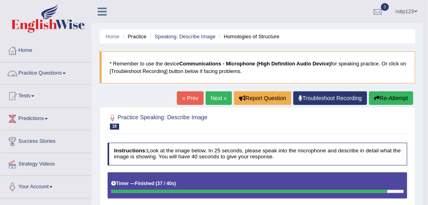
click at [29, 73] on link "Practice Questions" at bounding box center [45, 72] width 91 height 20
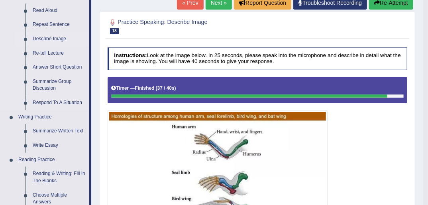
scroll to position [96, 0]
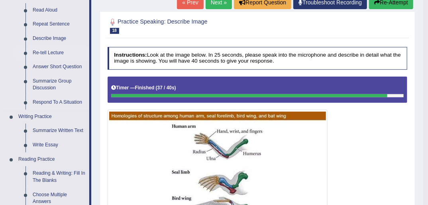
click at [45, 52] on link "Re-tell Lecture" at bounding box center [59, 53] width 60 height 14
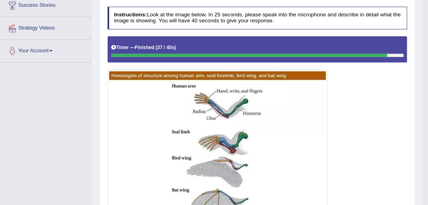
scroll to position [208, 0]
